Goal: Task Accomplishment & Management: Use online tool/utility

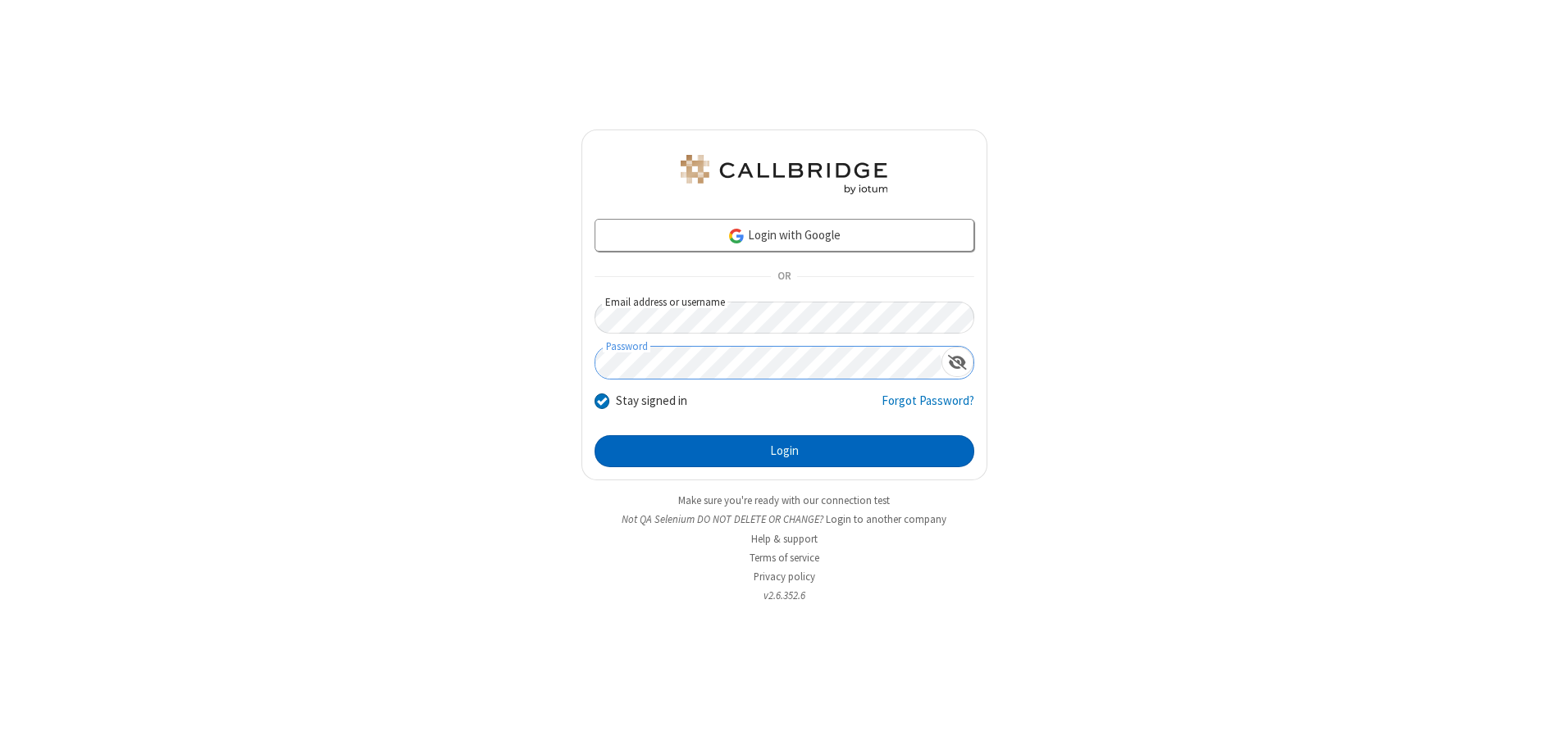
click at [784, 451] on button "Login" at bounding box center [785, 451] width 380 height 33
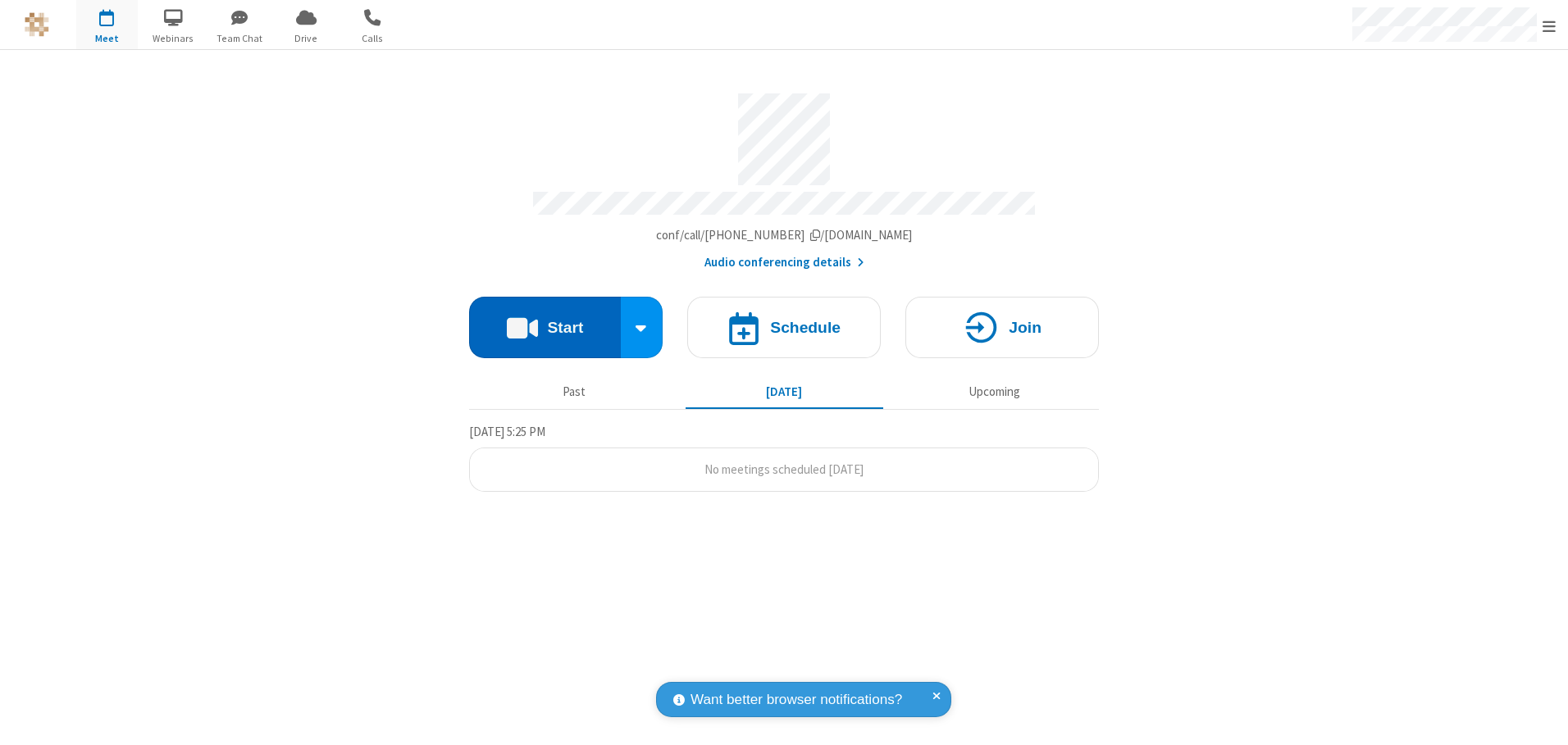
click at [544, 322] on button "Start" at bounding box center [544, 327] width 151 height 61
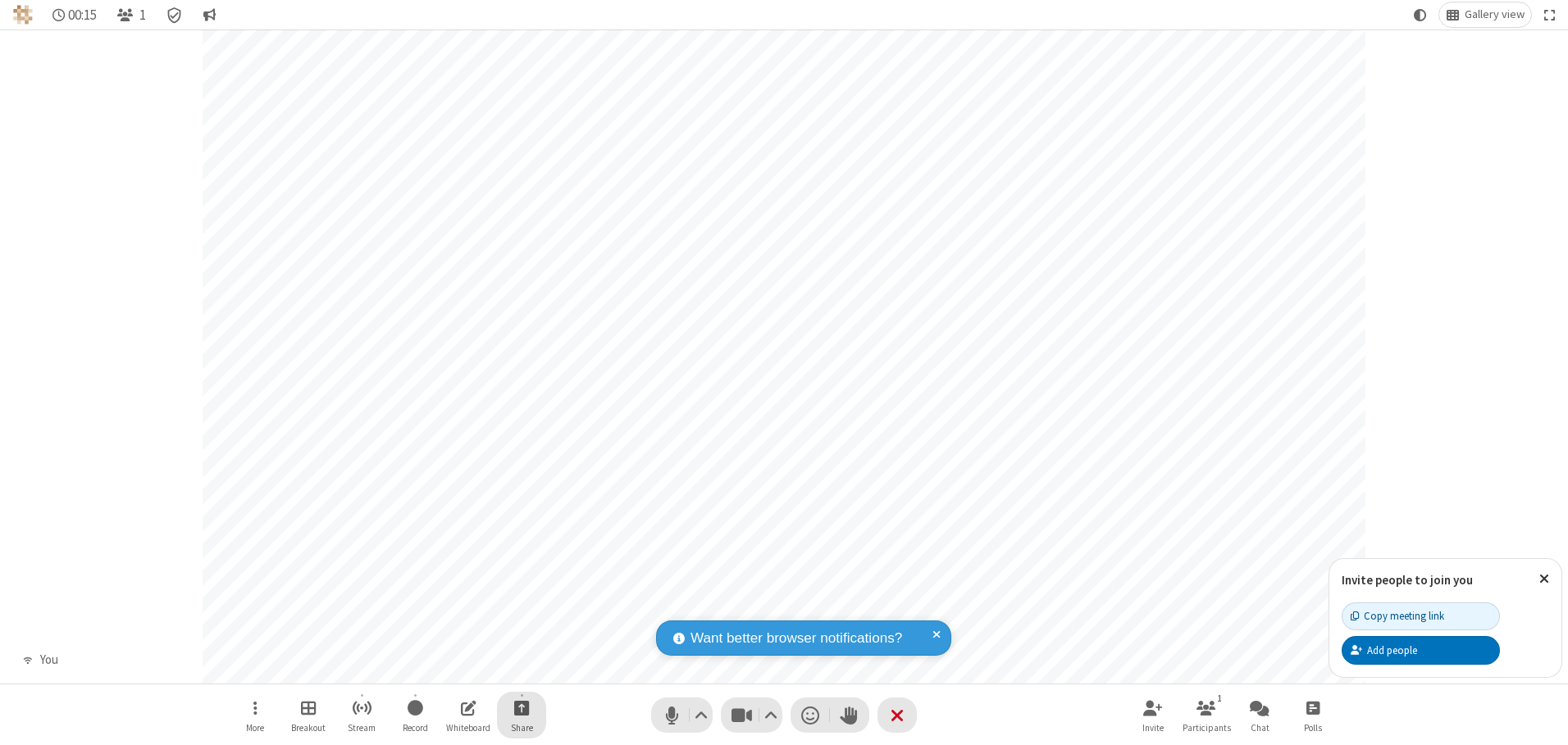
click at [522, 707] on span "Start sharing" at bounding box center [522, 707] width 16 height 21
click at [455, 668] on span "Share my screen" at bounding box center [455, 669] width 19 height 14
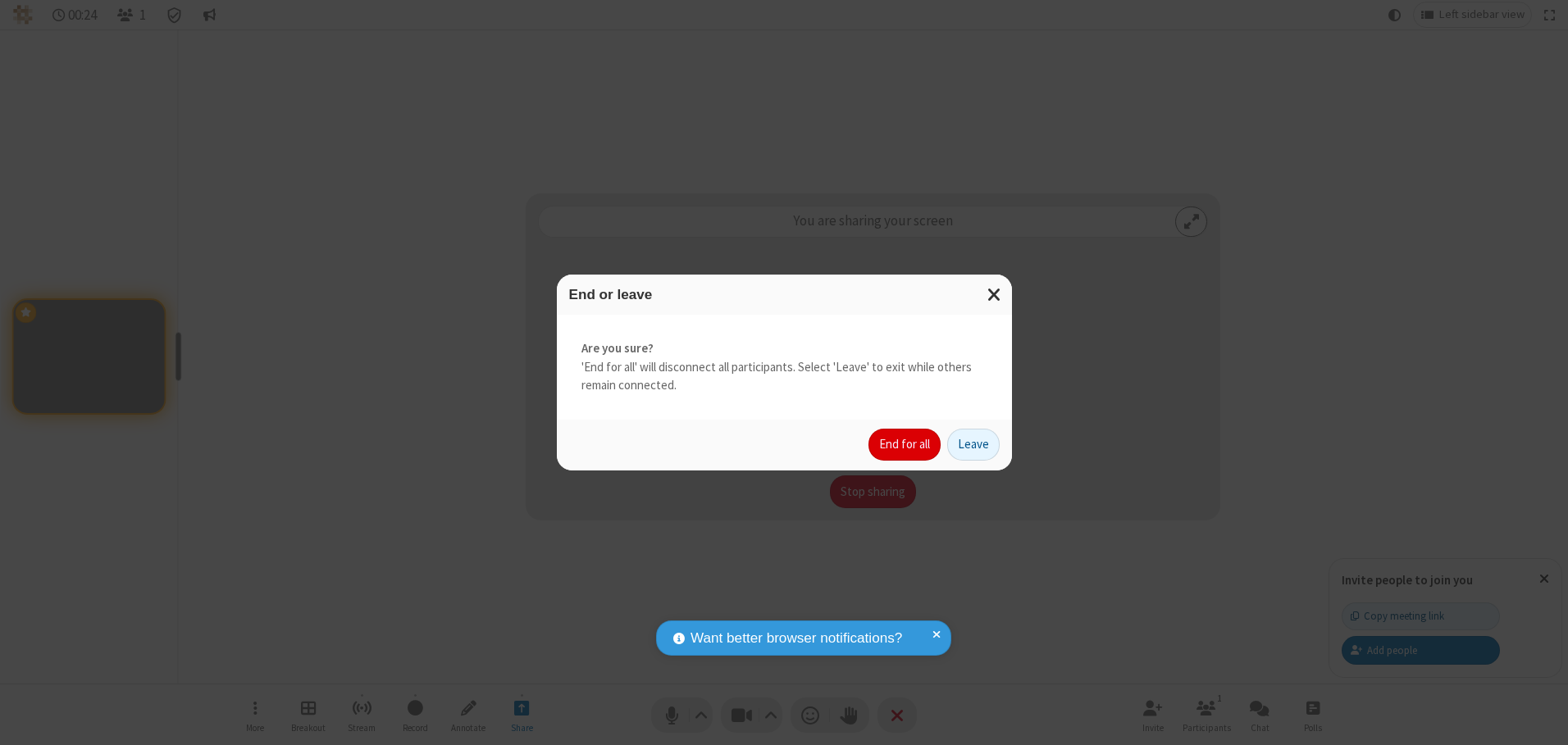
click at [906, 444] on button "End for all" at bounding box center [904, 444] width 72 height 33
